Goal: Book appointment/travel/reservation

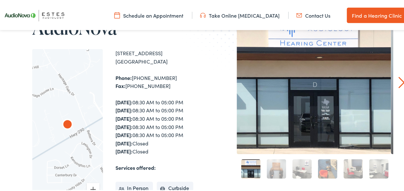
scroll to position [67, 0]
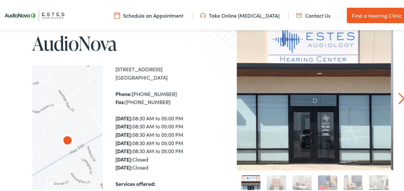
click at [157, 13] on link "Schedule an Appointment" at bounding box center [148, 14] width 69 height 7
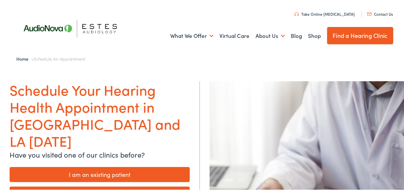
scroll to position [67, 0]
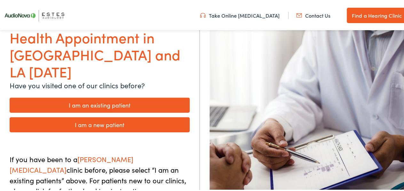
click at [111, 116] on link "I am a new patient" at bounding box center [100, 123] width 180 height 15
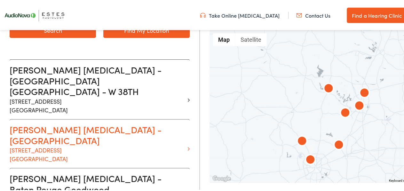
scroll to position [167, 0]
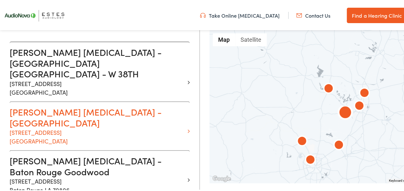
click at [188, 127] on icon at bounding box center [189, 130] width 2 height 6
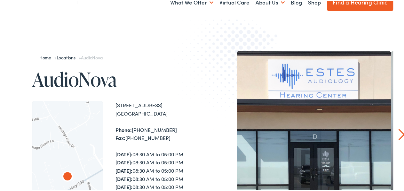
scroll to position [67, 0]
